Goal: Information Seeking & Learning: Learn about a topic

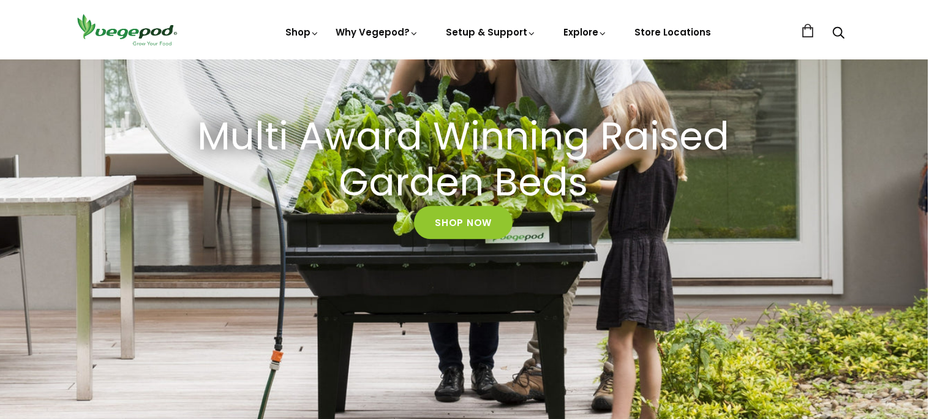
scroll to position [0, 1]
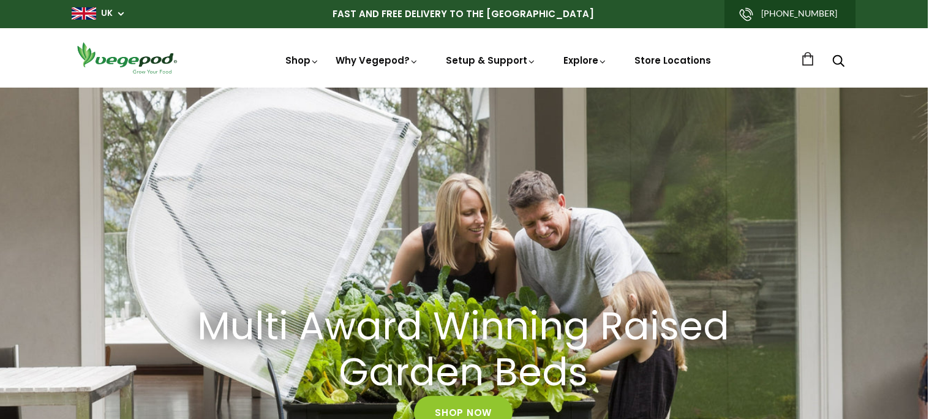
click at [834, 62] on use "Search" at bounding box center [839, 61] width 12 height 12
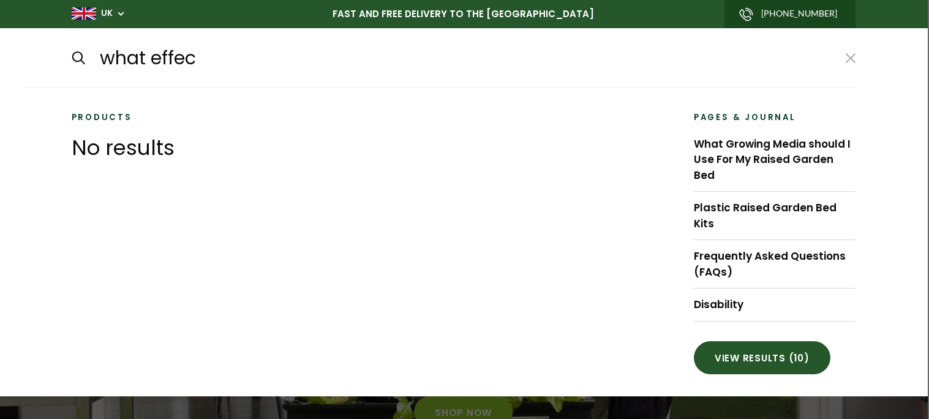
scroll to position [0, 667]
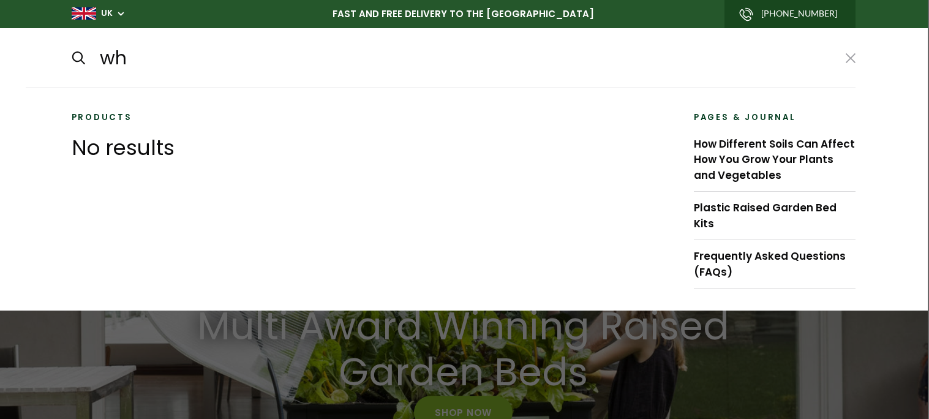
type input "w"
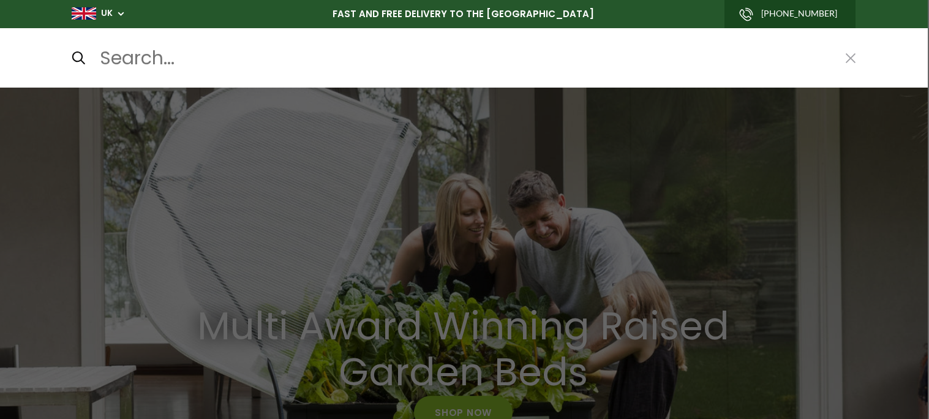
scroll to position [0, 889]
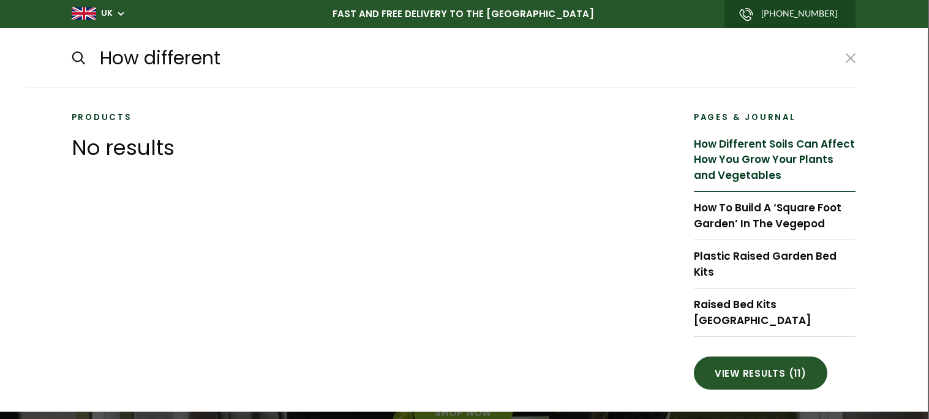
type input "How different"
click at [762, 139] on link "How Different Soils Can Affect How You Grow Your Plants and Vegetables" at bounding box center [775, 160] width 162 height 64
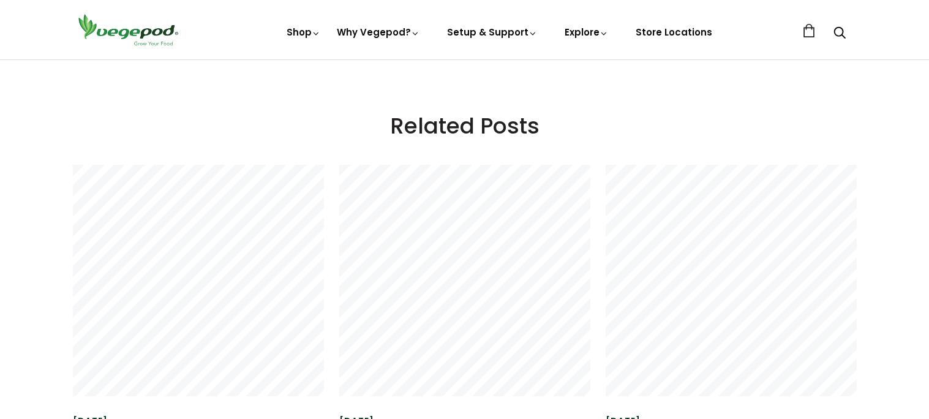
scroll to position [1758, 0]
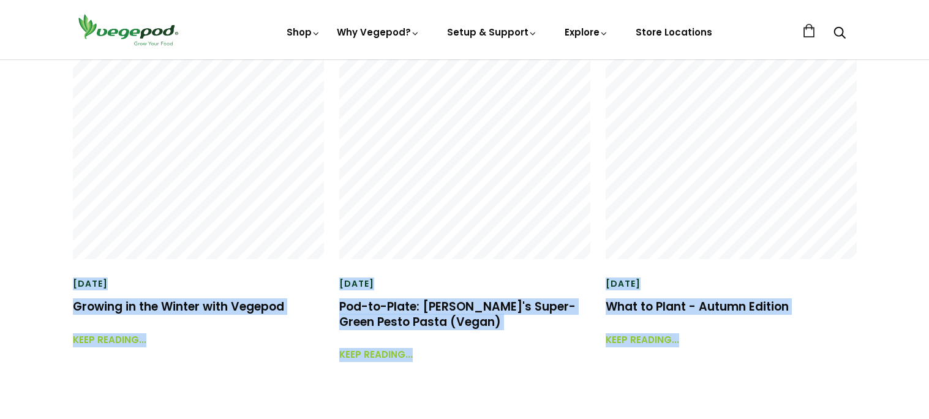
drag, startPoint x: 675, startPoint y: 226, endPoint x: 776, endPoint y: 445, distance: 241.8
